Goal: Navigation & Orientation: Find specific page/section

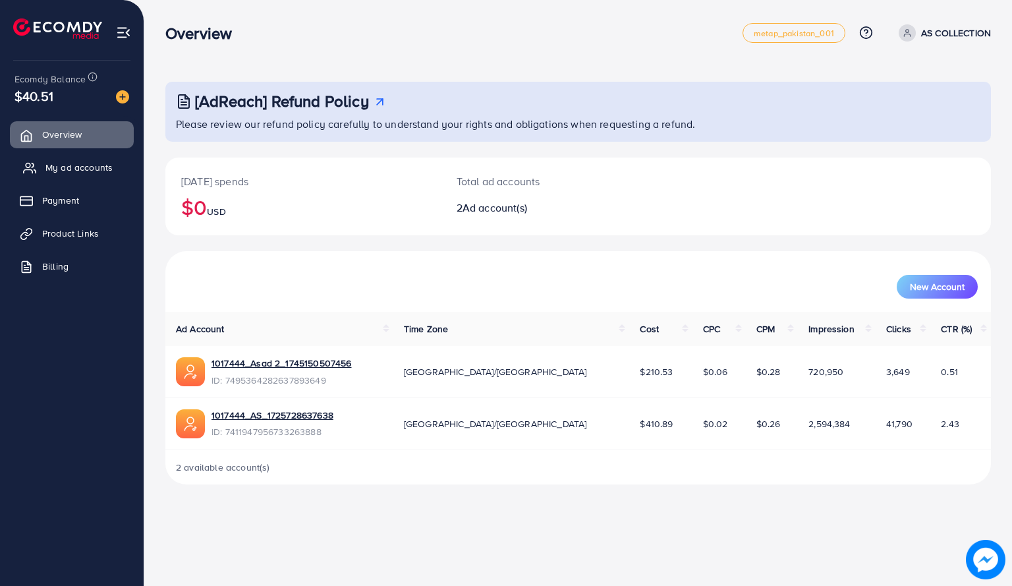
click at [79, 167] on span "My ad accounts" at bounding box center [78, 167] width 67 height 13
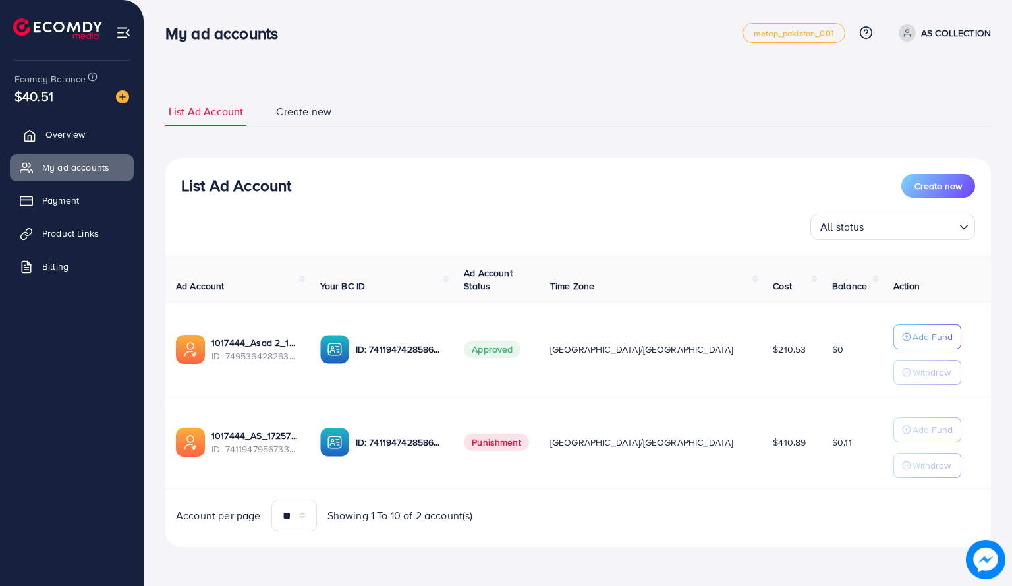
click at [82, 132] on span "Overview" at bounding box center [65, 134] width 40 height 13
